Goal: Transaction & Acquisition: Purchase product/service

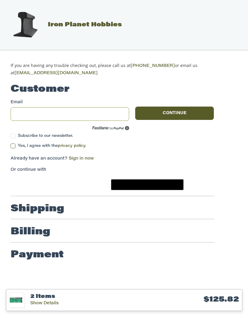
click at [21, 107] on input "Email" at bounding box center [70, 114] width 119 height 14
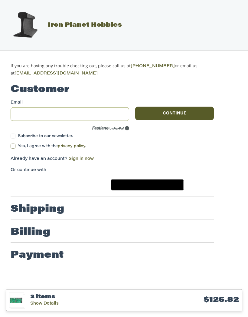
type input "**********"
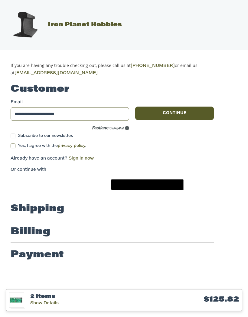
click at [155, 107] on button "Continue" at bounding box center [174, 113] width 79 height 13
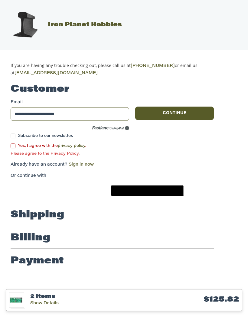
click at [14, 144] on label "Yes, I agree with the privacy policy ." at bounding box center [113, 146] width 204 height 5
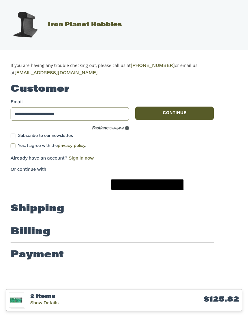
click at [159, 109] on button "Continue" at bounding box center [174, 113] width 79 height 13
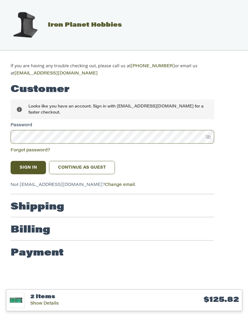
click at [28, 161] on button "Sign In" at bounding box center [29, 167] width 36 height 13
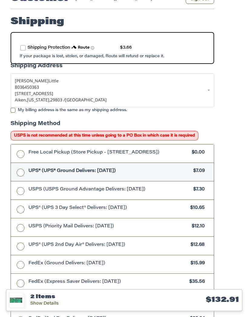
scroll to position [92, 0]
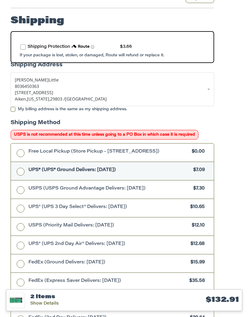
click at [25, 44] on label "route shipping protection selector element" at bounding box center [22, 46] width 5 height 5
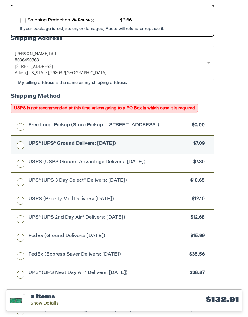
scroll to position [119, 0]
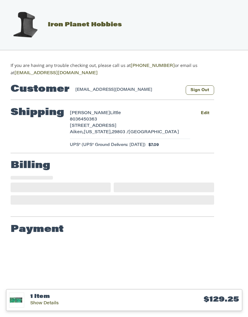
select select "**"
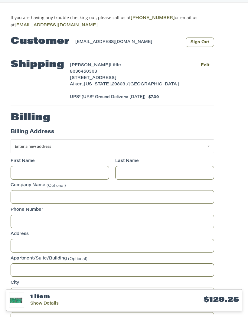
scroll to position [50, 0]
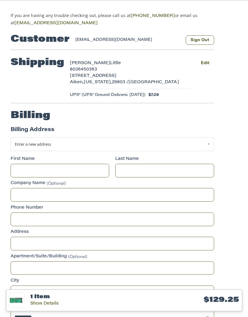
click at [25, 141] on span "Enter a new address" at bounding box center [33, 143] width 36 height 5
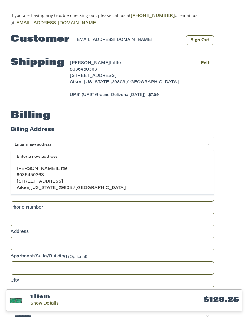
click at [18, 173] on span "8036450363" at bounding box center [30, 175] width 27 height 4
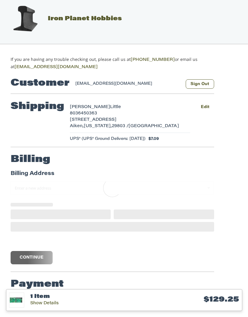
scroll to position [0, 0]
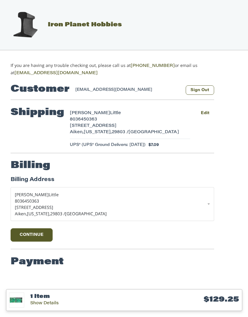
click at [23, 228] on button "Continue" at bounding box center [32, 234] width 42 height 13
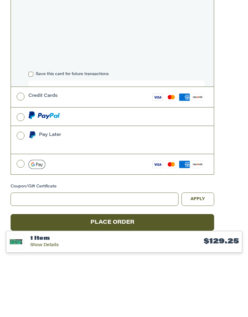
scroll to position [200, 0]
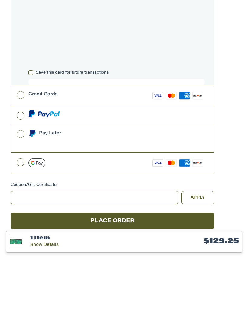
click at [27, 271] on button "Place Order" at bounding box center [113, 279] width 204 height 17
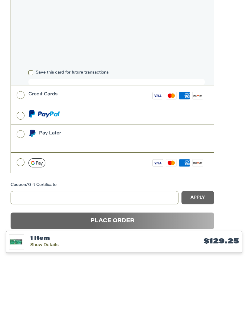
scroll to position [173, 0]
